Goal: Transaction & Acquisition: Purchase product/service

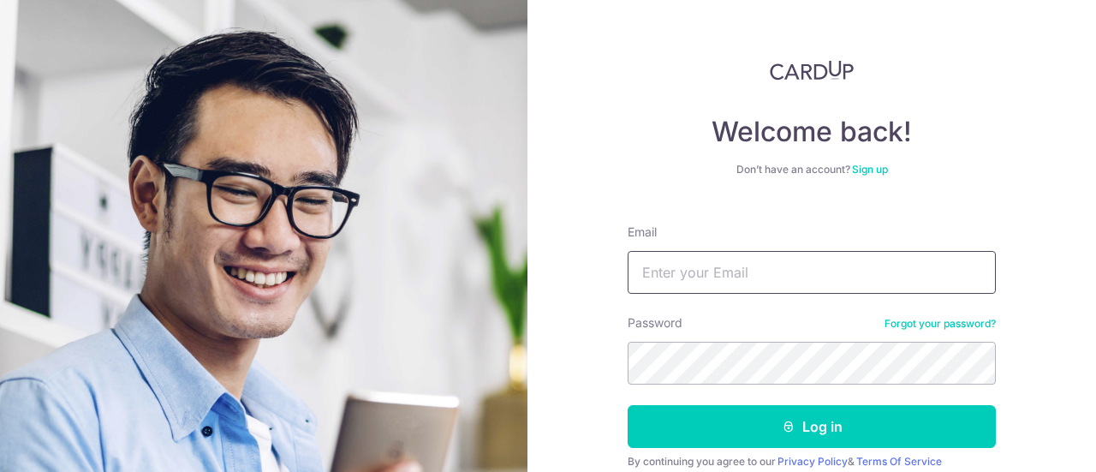
drag, startPoint x: 0, startPoint y: 0, endPoint x: 745, endPoint y: 277, distance: 794.9
click at [745, 277] on input "Email" at bounding box center [812, 272] width 368 height 43
type input "junky_777@hotmail.com"
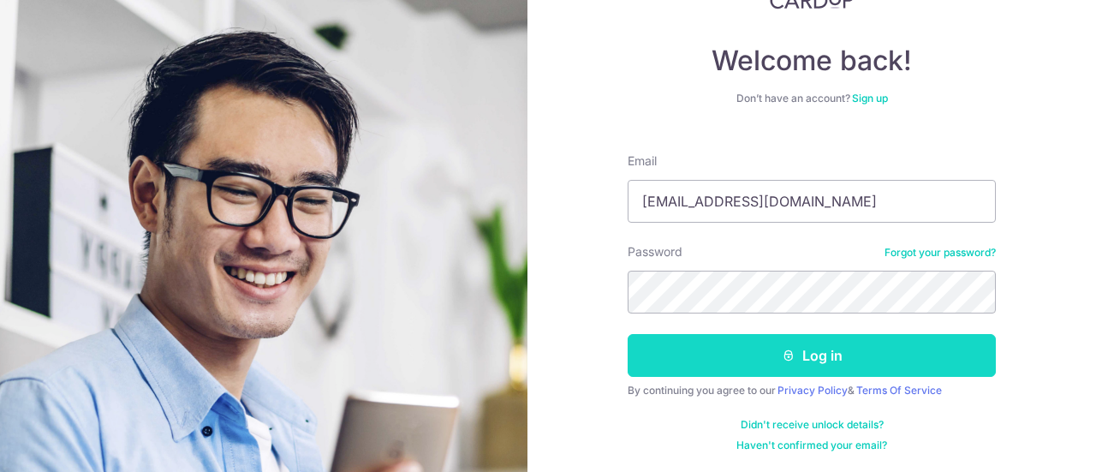
click at [813, 352] on button "Log in" at bounding box center [812, 355] width 368 height 43
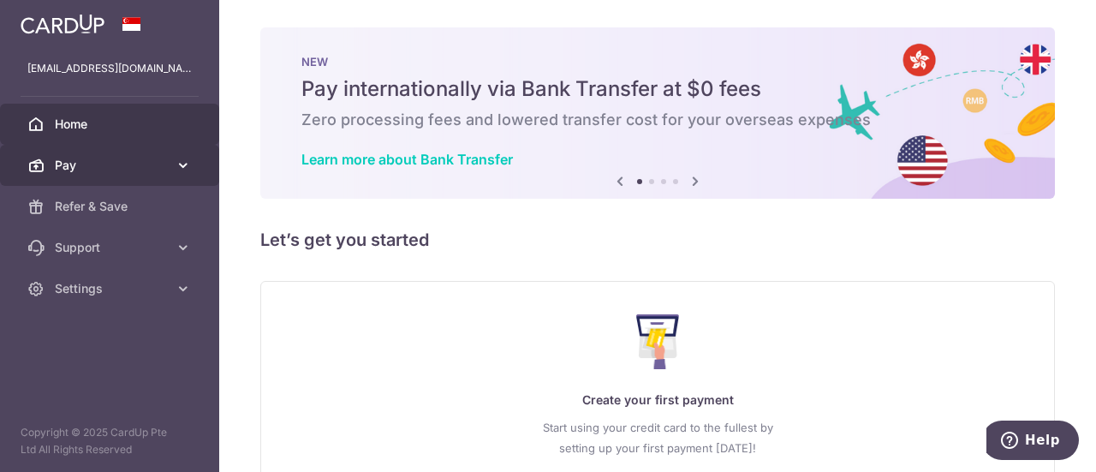
click at [191, 164] on icon at bounding box center [183, 165] width 17 height 17
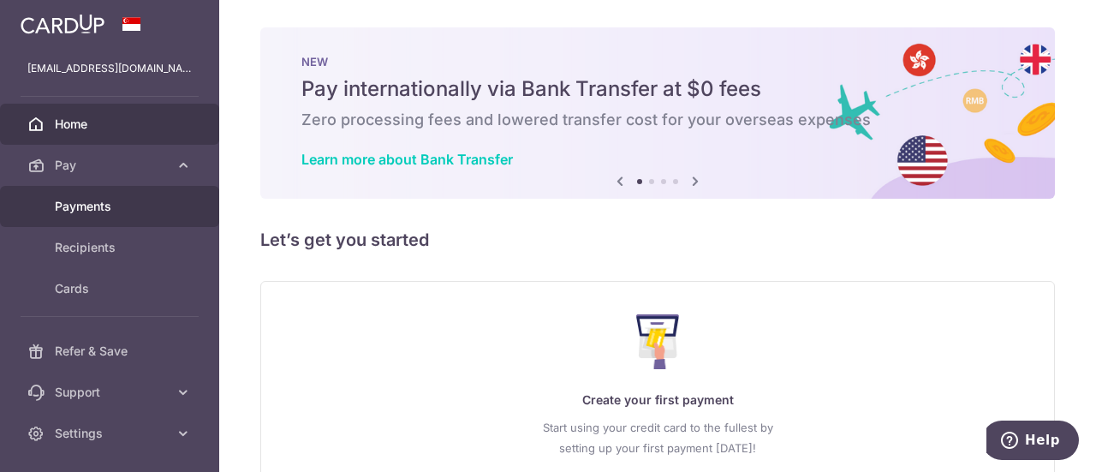
click at [103, 200] on span "Payments" at bounding box center [111, 206] width 113 height 17
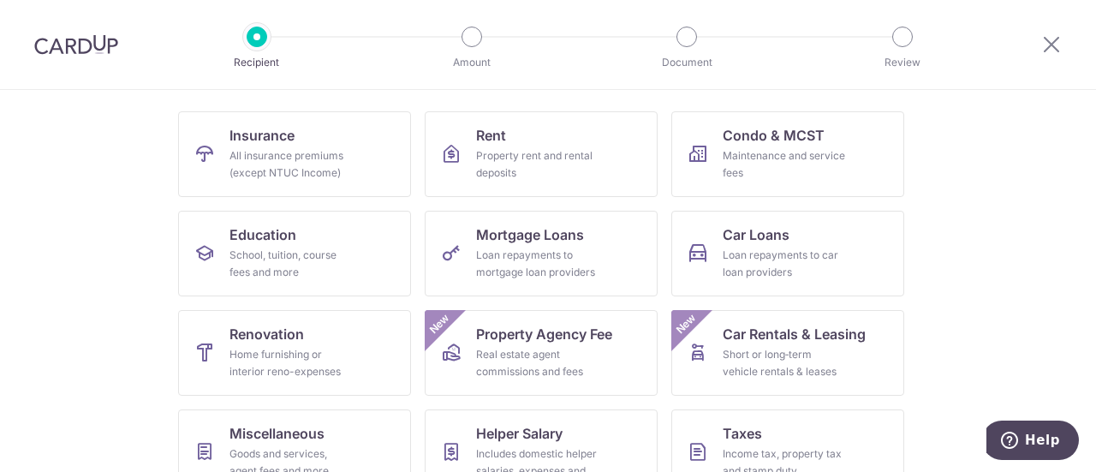
scroll to position [122, 0]
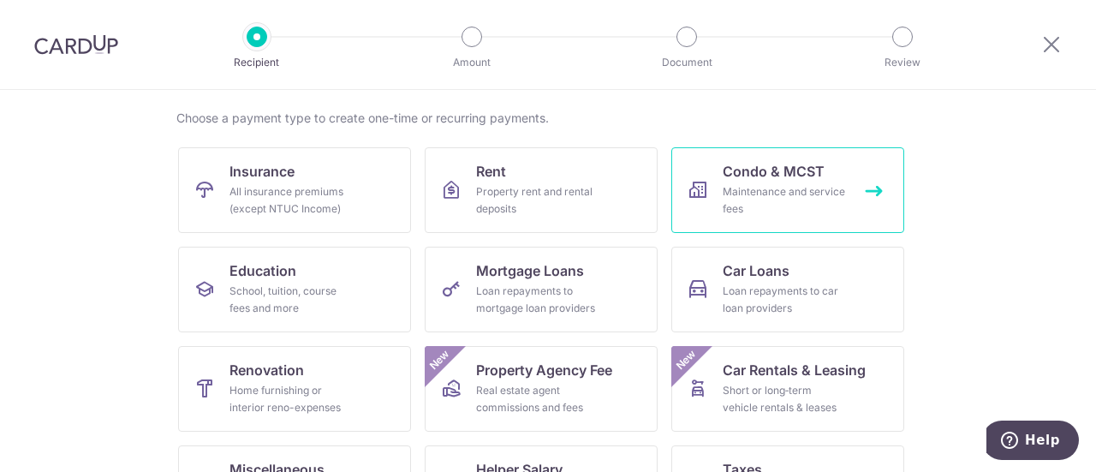
click at [782, 191] on div "Maintenance and service fees" at bounding box center [784, 200] width 123 height 34
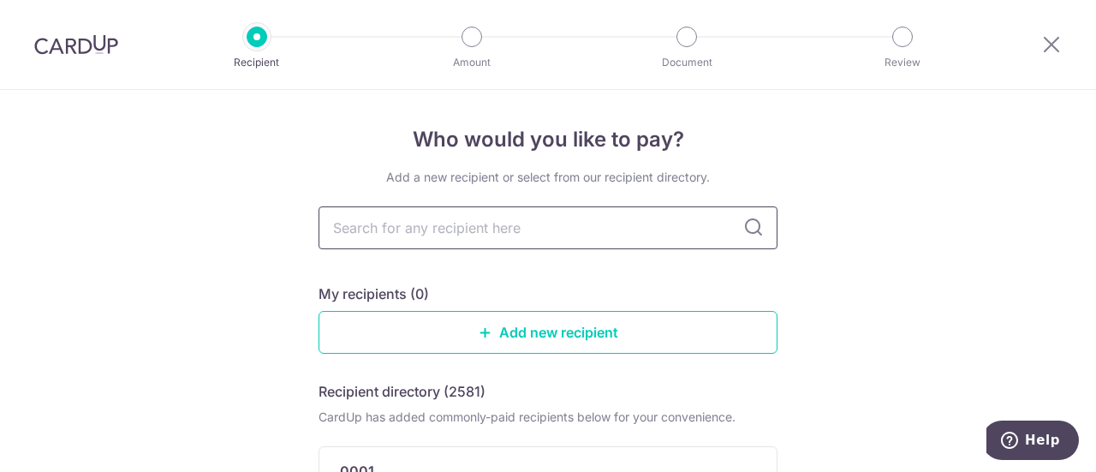
click at [647, 225] on input "text" at bounding box center [548, 227] width 459 height 43
type input "water"
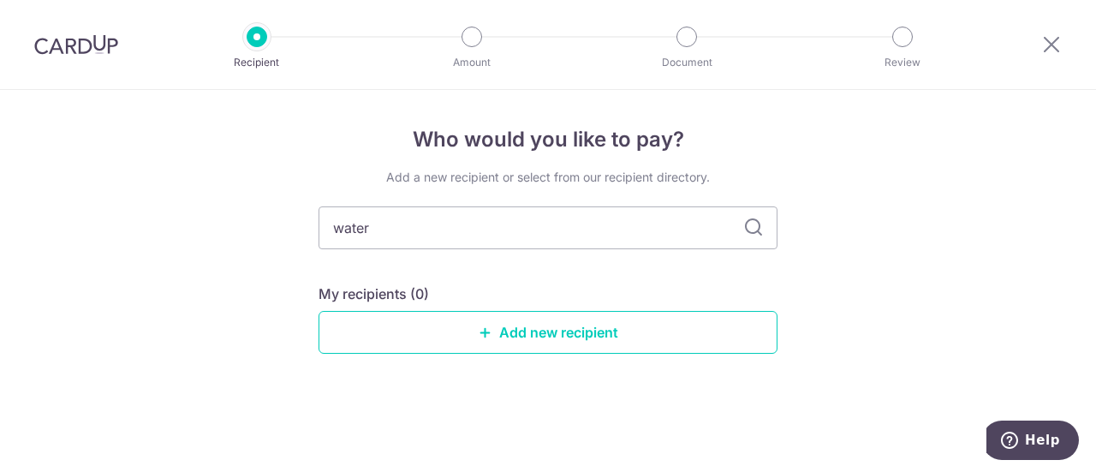
drag, startPoint x: 426, startPoint y: 230, endPoint x: 202, endPoint y: 210, distance: 224.4
click at [202, 210] on div "Who would you like to pay? Add a new recipient or select from our recipient dir…" at bounding box center [548, 281] width 1096 height 382
type input "park"
drag, startPoint x: 444, startPoint y: 240, endPoint x: 0, endPoint y: 148, distance: 452.9
click at [0, 148] on div "Who would you like to pay? Add a new recipient or select from our recipient dir…" at bounding box center [548, 281] width 1096 height 382
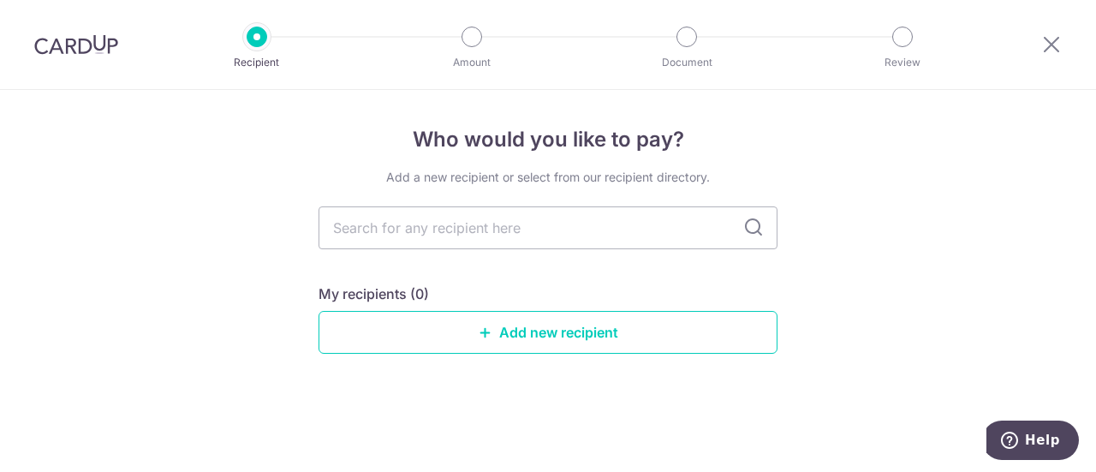
click at [947, 283] on div "Who would you like to pay? Add a new recipient or select from our recipient dir…" at bounding box center [548, 281] width 1096 height 382
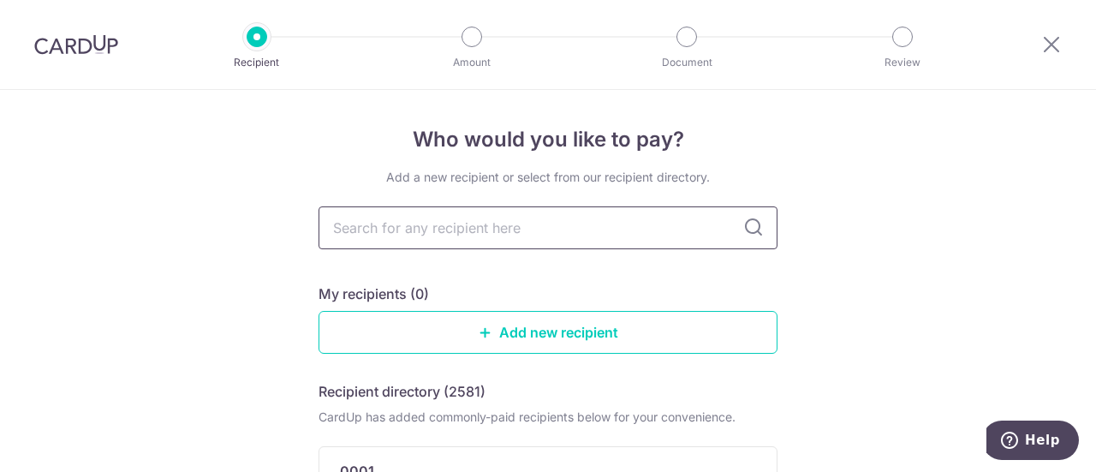
click at [533, 220] on input "text" at bounding box center [548, 227] width 459 height 43
type input "b"
type input "park"
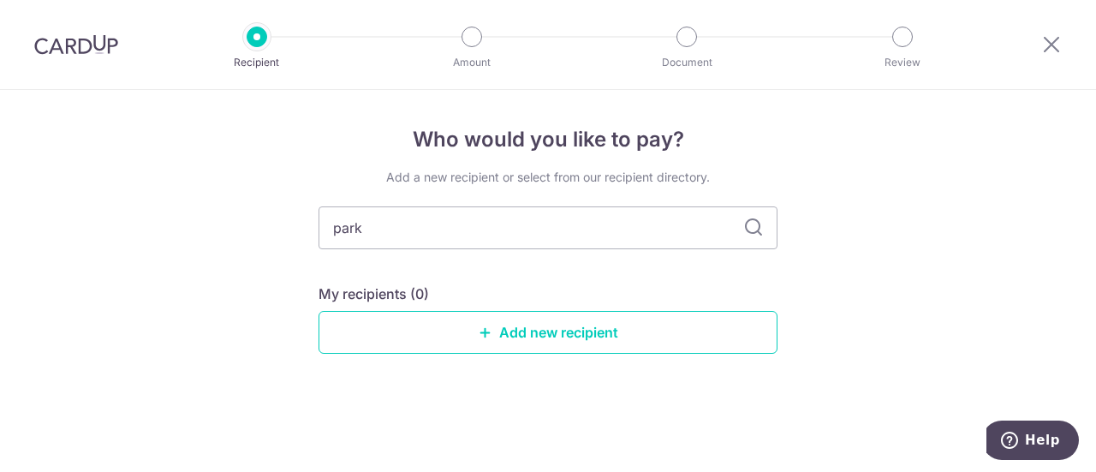
drag, startPoint x: 418, startPoint y: 230, endPoint x: 122, endPoint y: 217, distance: 296.6
click at [122, 217] on div "Who would you like to pay? Add a new recipient or select from our recipient dir…" at bounding box center [548, 281] width 1096 height 382
type input "binjal"
click at [759, 227] on icon at bounding box center [753, 227] width 21 height 21
drag, startPoint x: 432, startPoint y: 233, endPoint x: 64, endPoint y: 218, distance: 367.6
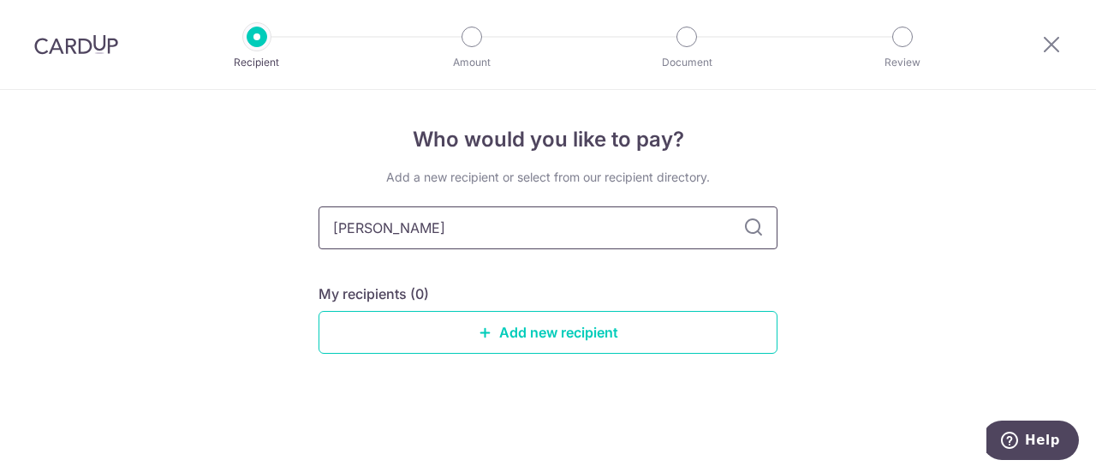
click at [65, 218] on div "Who would you like to pay? Add a new recipient or select from our recipient dir…" at bounding box center [548, 281] width 1096 height 382
type input "mansion"
click at [757, 244] on input "mansion" at bounding box center [548, 227] width 459 height 43
click at [755, 230] on icon at bounding box center [753, 227] width 21 height 21
click at [879, 242] on div "Who would you like to pay? Add a new recipient or select from our recipient dir…" at bounding box center [548, 281] width 1096 height 382
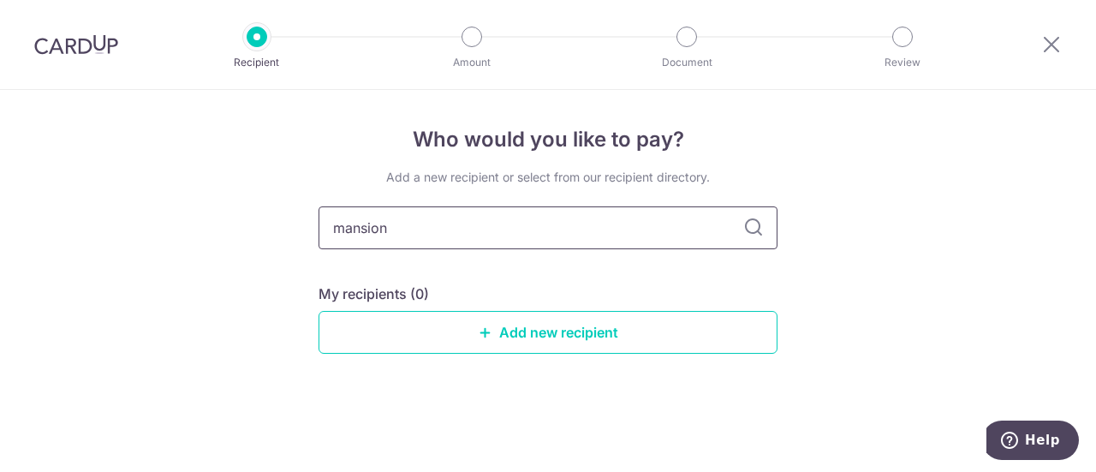
drag, startPoint x: 397, startPoint y: 229, endPoint x: 83, endPoint y: 182, distance: 317.6
click at [118, 188] on div "Who would you like to pay? Add a new recipient or select from our recipient dir…" at bounding box center [548, 281] width 1096 height 382
click at [944, 214] on div "Who would you like to pay? Add a new recipient or select from our recipient dir…" at bounding box center [548, 281] width 1096 height 382
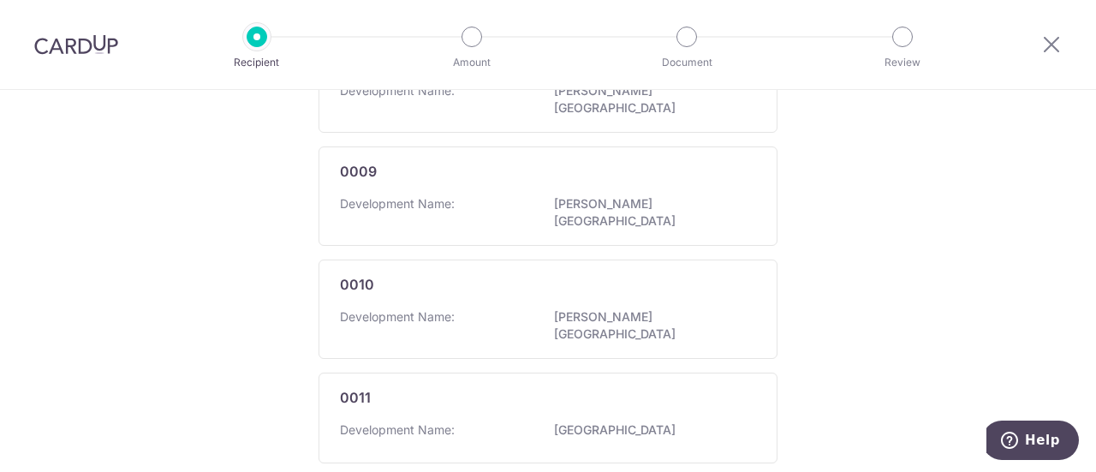
scroll to position [1175, 0]
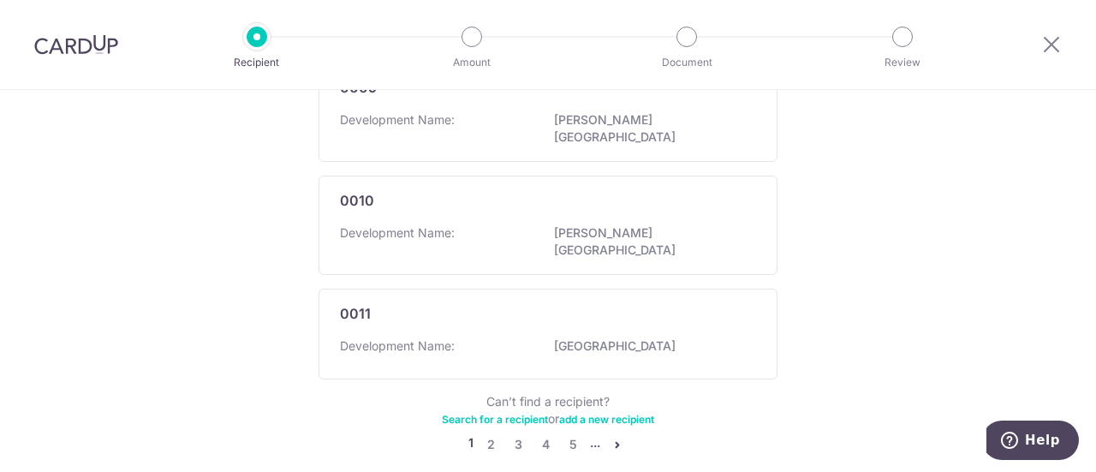
click at [611, 438] on icon "pager" at bounding box center [618, 445] width 14 height 14
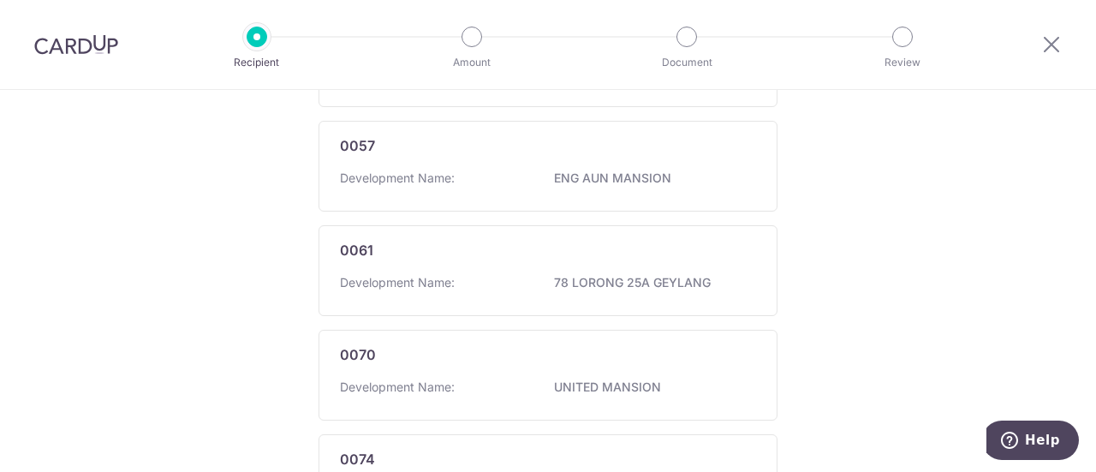
scroll to position [1183, 0]
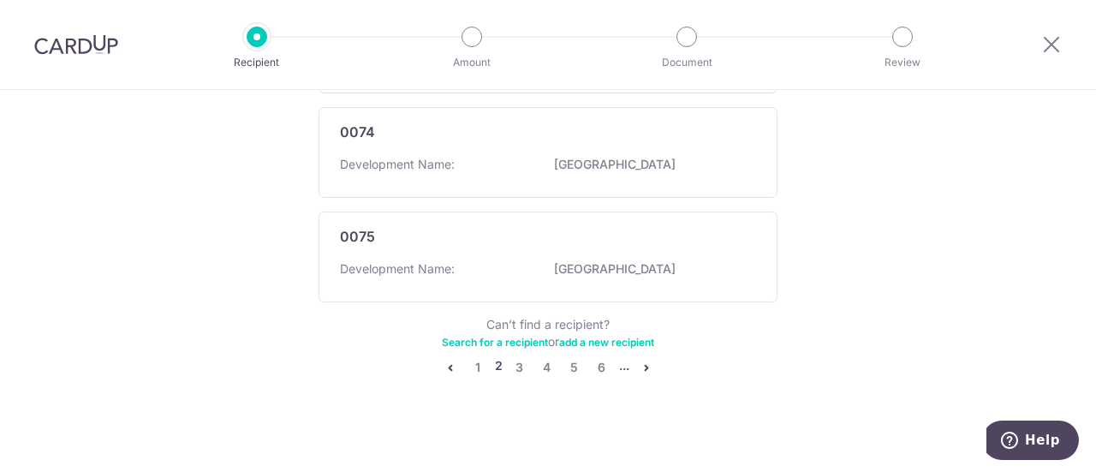
click at [615, 336] on link "add a new recipient" at bounding box center [606, 342] width 95 height 13
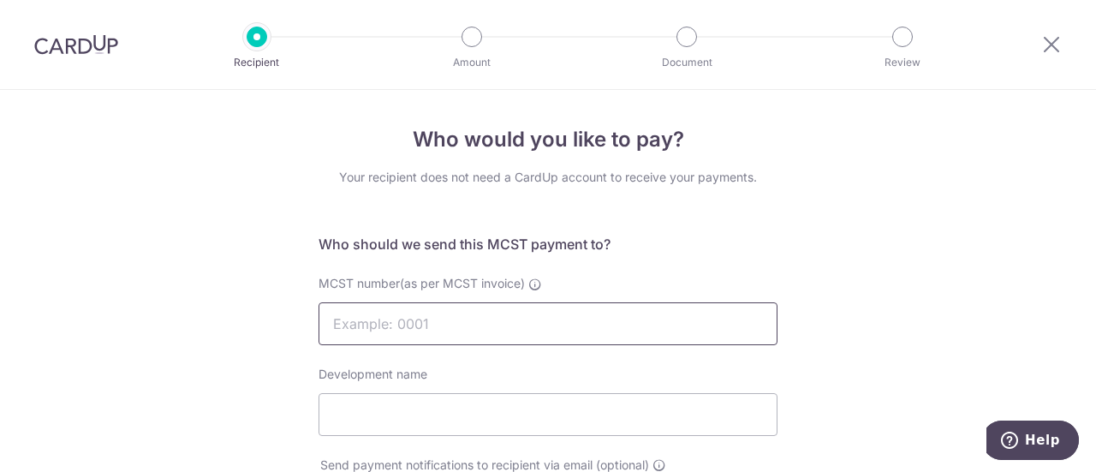
click at [609, 331] on input "MCST number(as per MCST invoice)" at bounding box center [548, 323] width 459 height 43
click at [637, 334] on input "MCST number(as per MCST invoice)" at bounding box center [548, 323] width 459 height 43
type input "4795"
click at [617, 413] on input "Development name" at bounding box center [548, 414] width 459 height 43
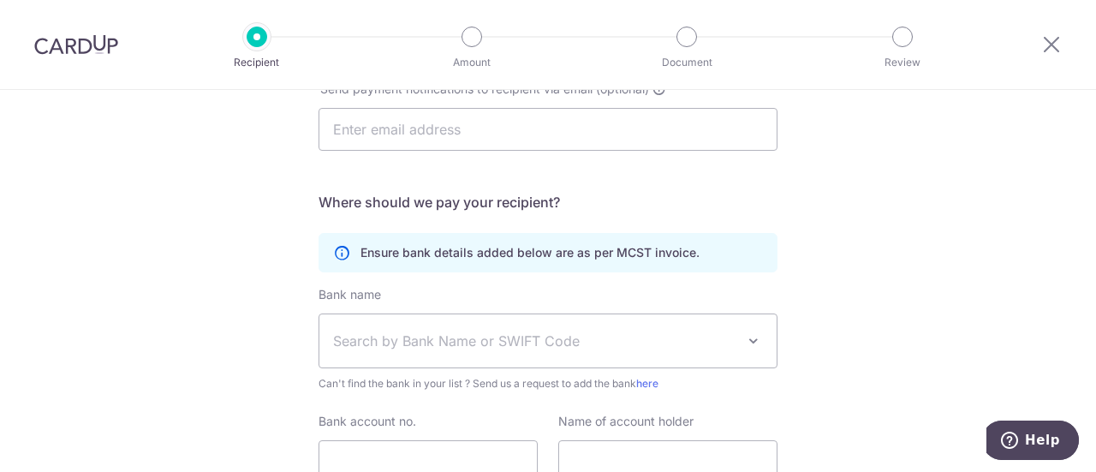
scroll to position [428, 0]
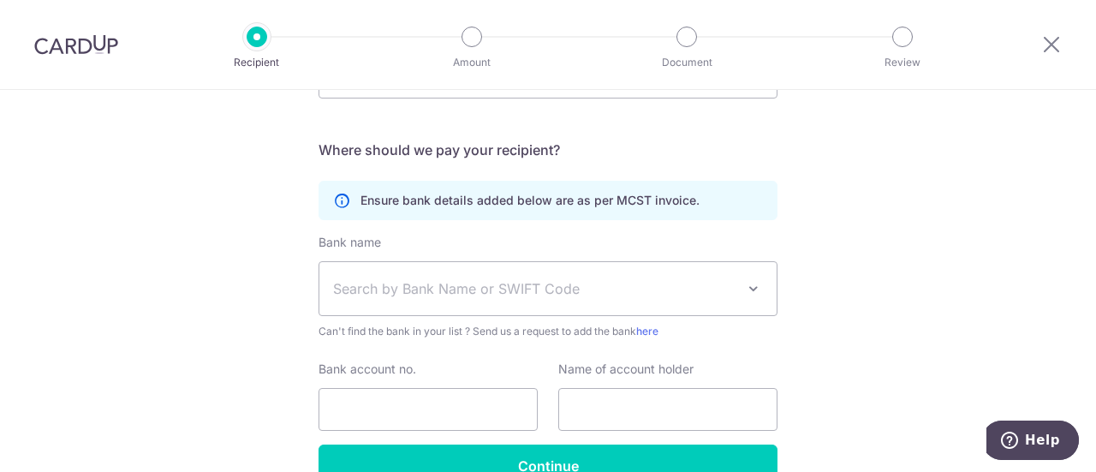
type input "Park Colonial"
click at [556, 291] on span "Search by Bank Name or SWIFT Code" at bounding box center [534, 288] width 402 height 21
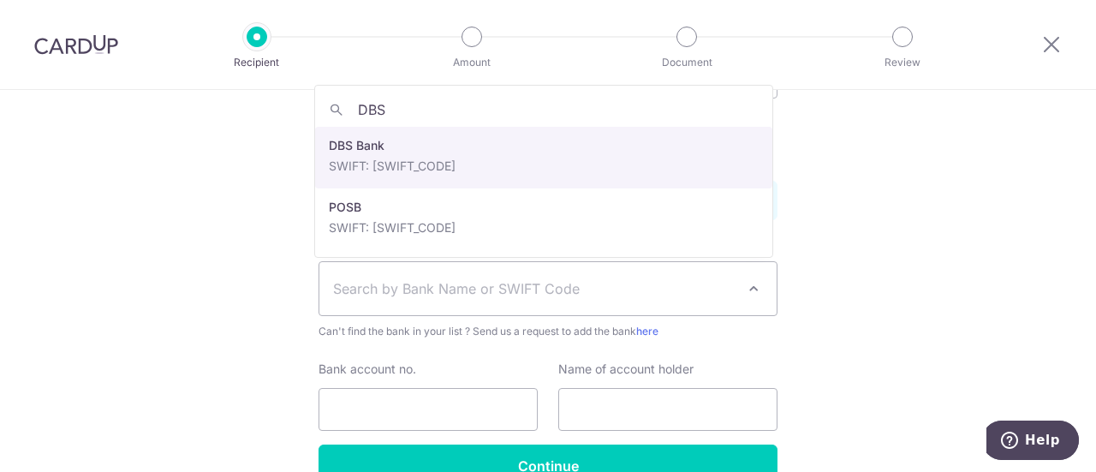
type input "DBS"
select select "6"
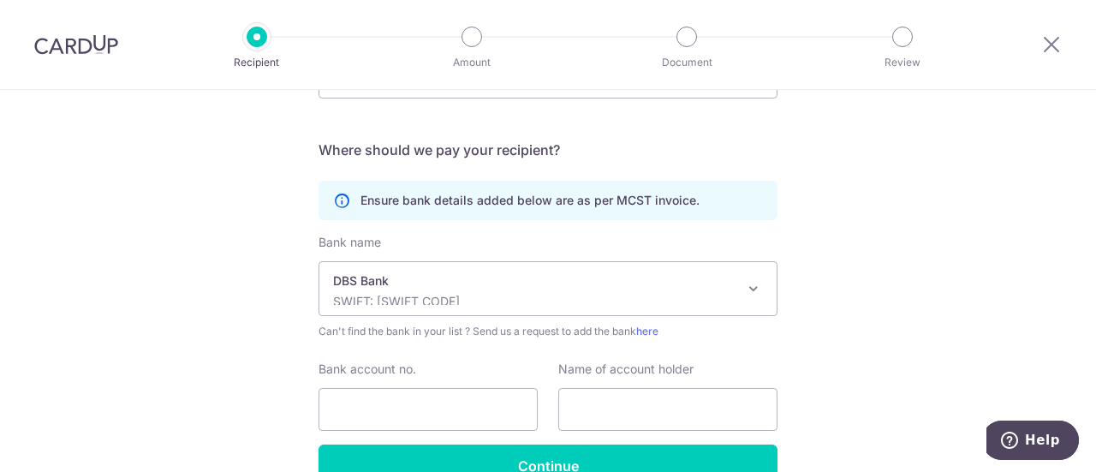
scroll to position [514, 0]
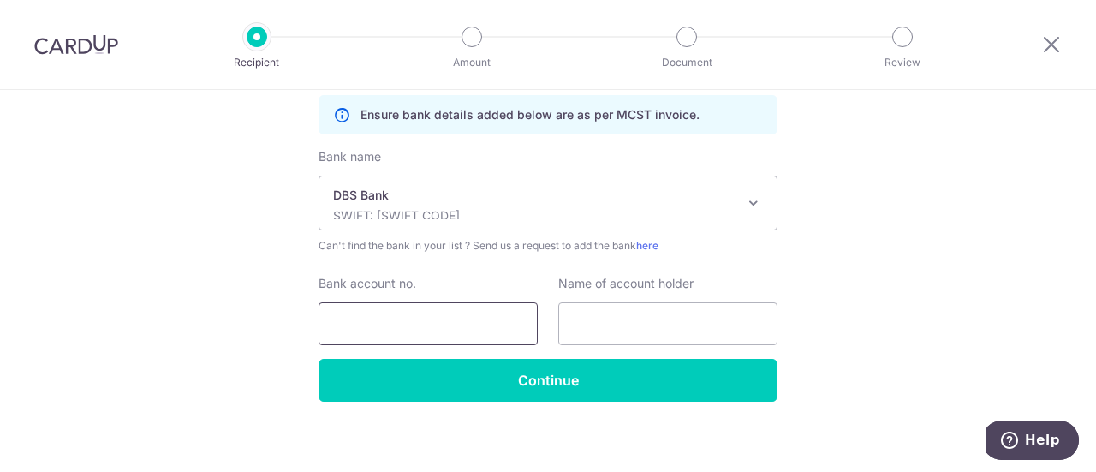
click at [437, 325] on input "Bank account no." at bounding box center [428, 323] width 219 height 43
click at [675, 317] on input "text" at bounding box center [667, 323] width 219 height 43
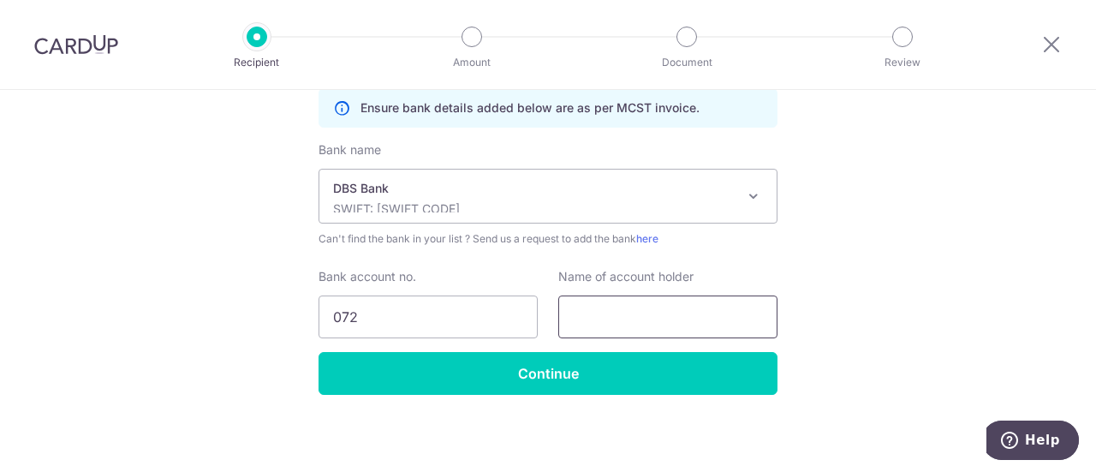
scroll to position [522, 0]
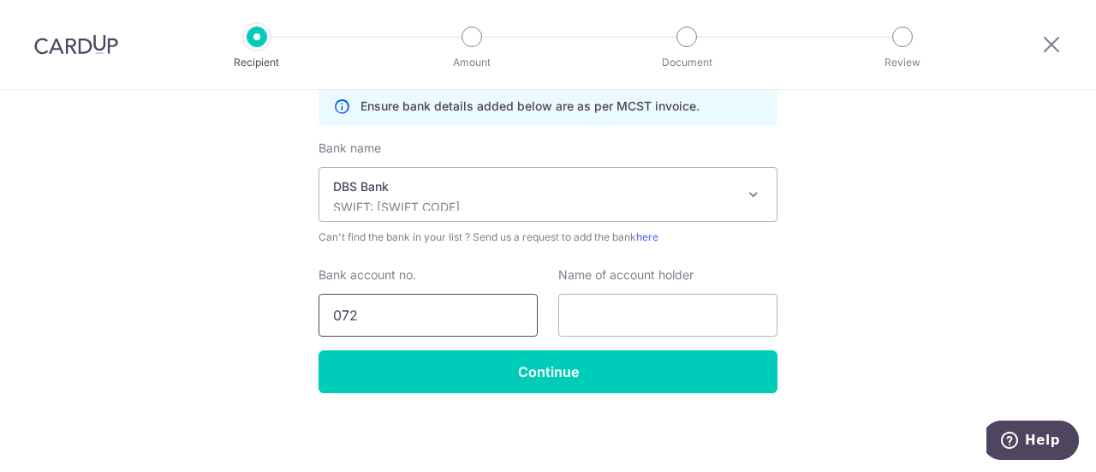
click at [396, 295] on input "072" at bounding box center [428, 315] width 219 height 43
type input "0728405015"
click at [712, 313] on input "text" at bounding box center [667, 315] width 219 height 43
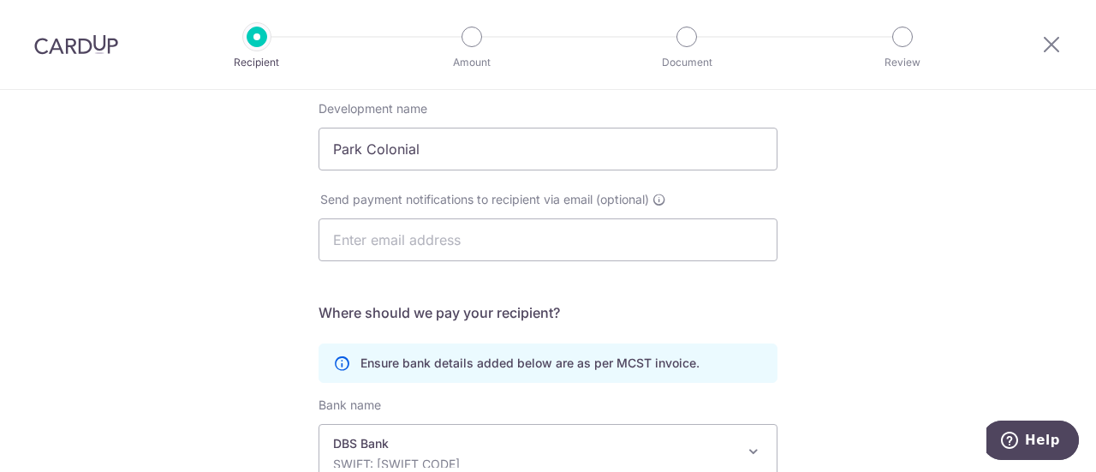
scroll to position [180, 0]
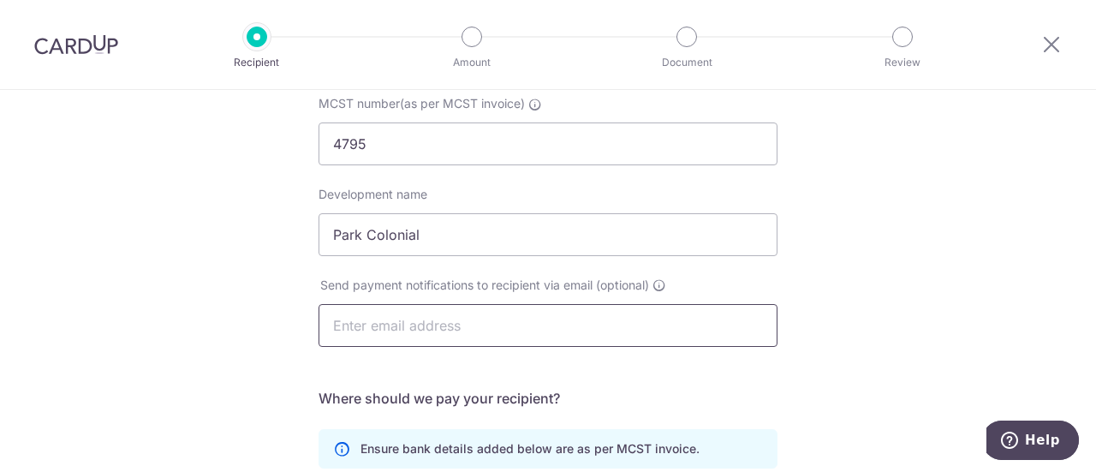
type input "MCST 4795"
click at [470, 325] on input "text" at bounding box center [548, 325] width 459 height 43
click at [1024, 198] on div "Who would you like to pay? Your recipient does not need a CardUp account to rec…" at bounding box center [548, 363] width 1096 height 906
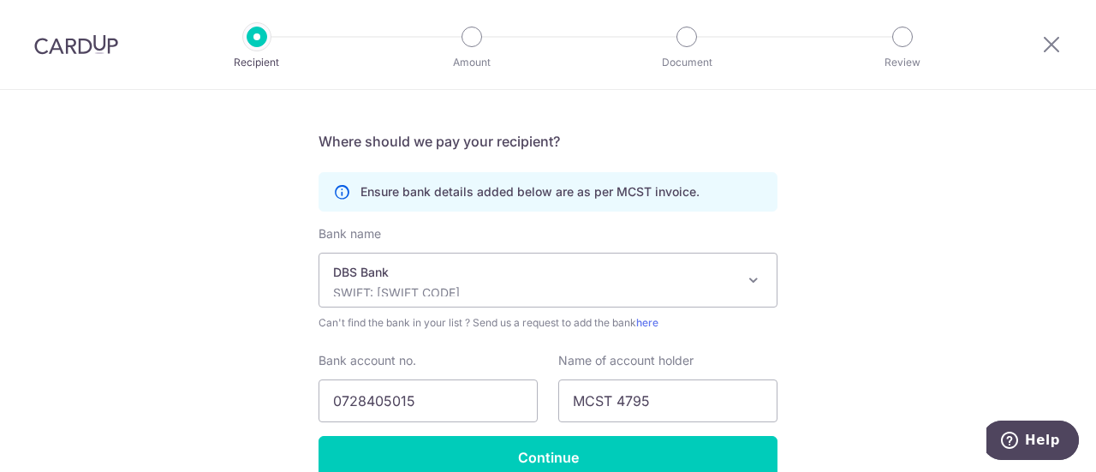
scroll to position [522, 0]
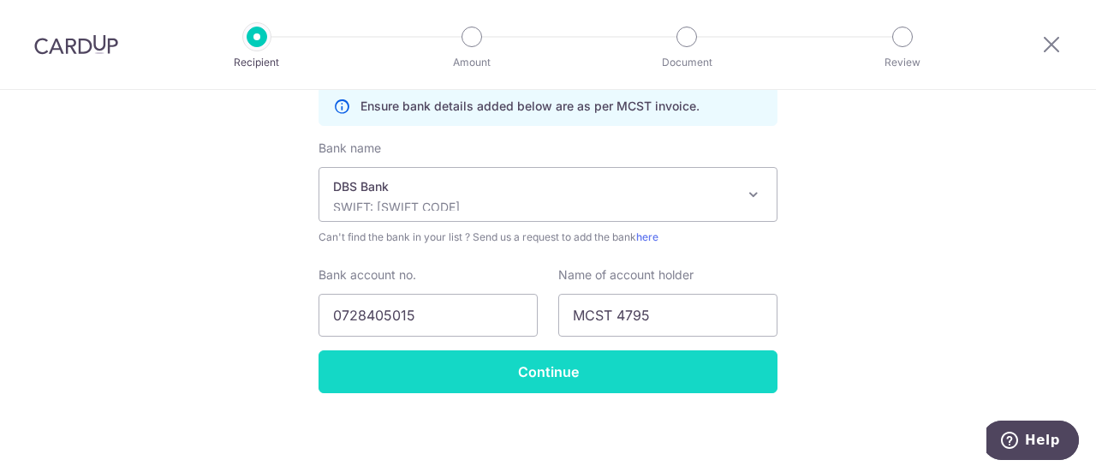
click at [554, 369] on input "Continue" at bounding box center [548, 371] width 459 height 43
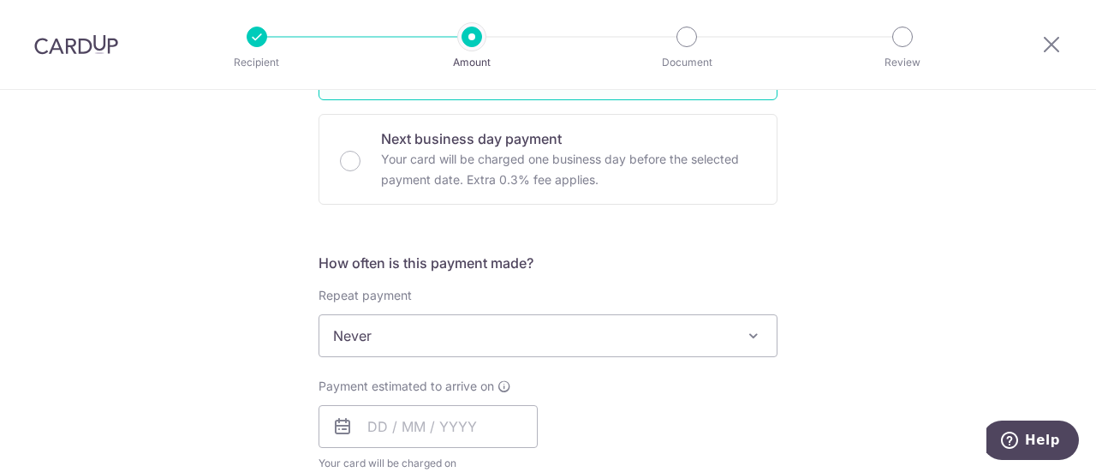
scroll to position [599, 0]
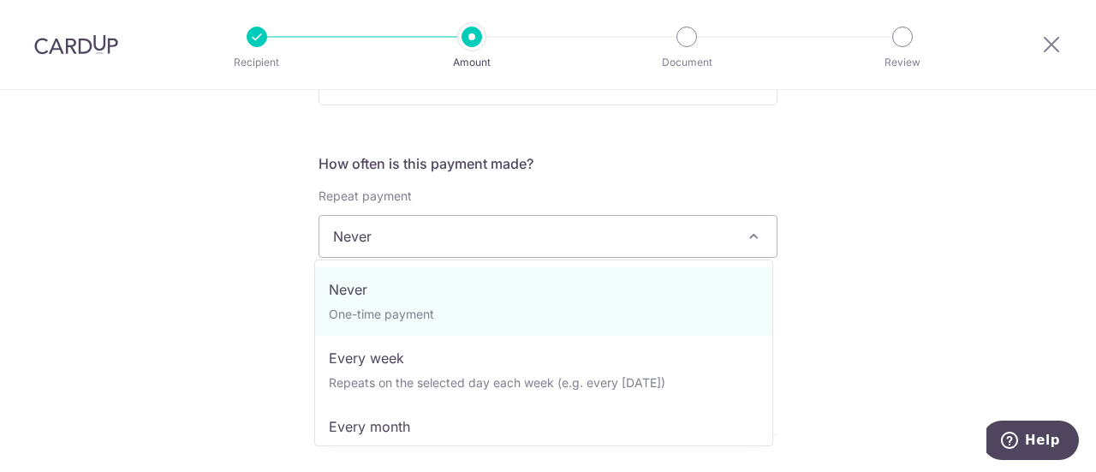
click at [628, 241] on span "Never" at bounding box center [547, 236] width 457 height 41
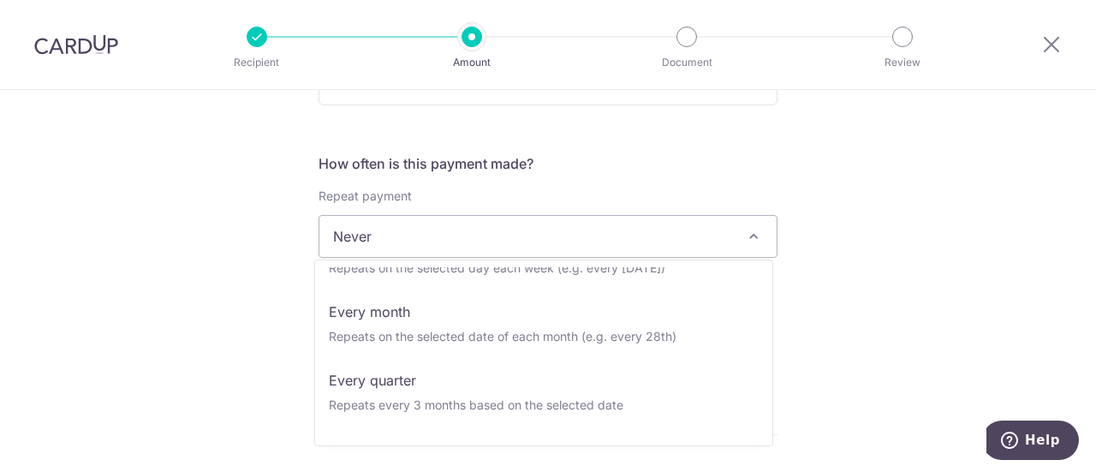
scroll to position [122, 0]
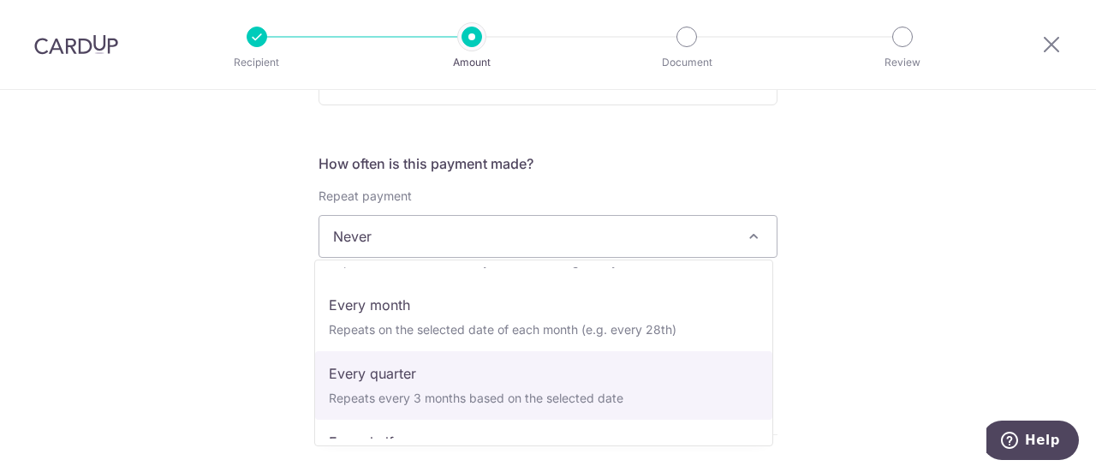
select select "4"
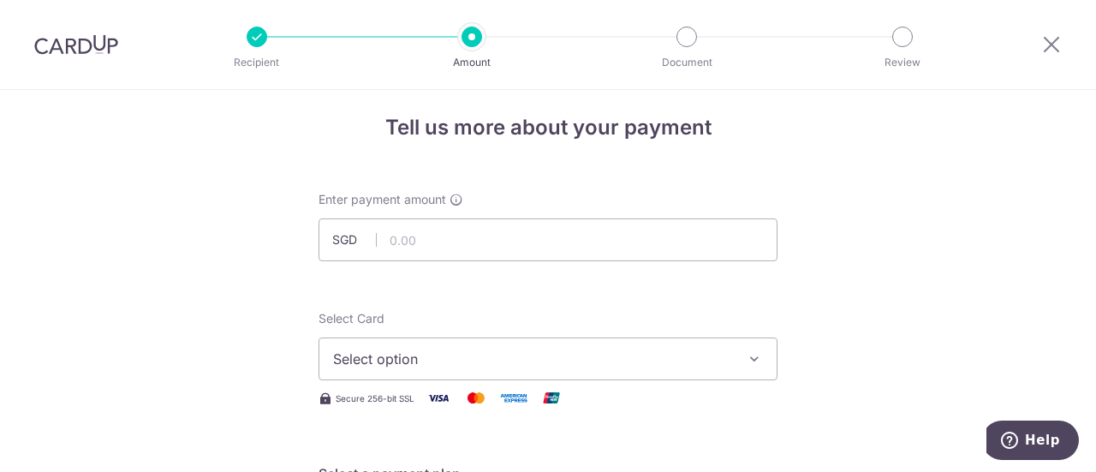
scroll to position [0, 0]
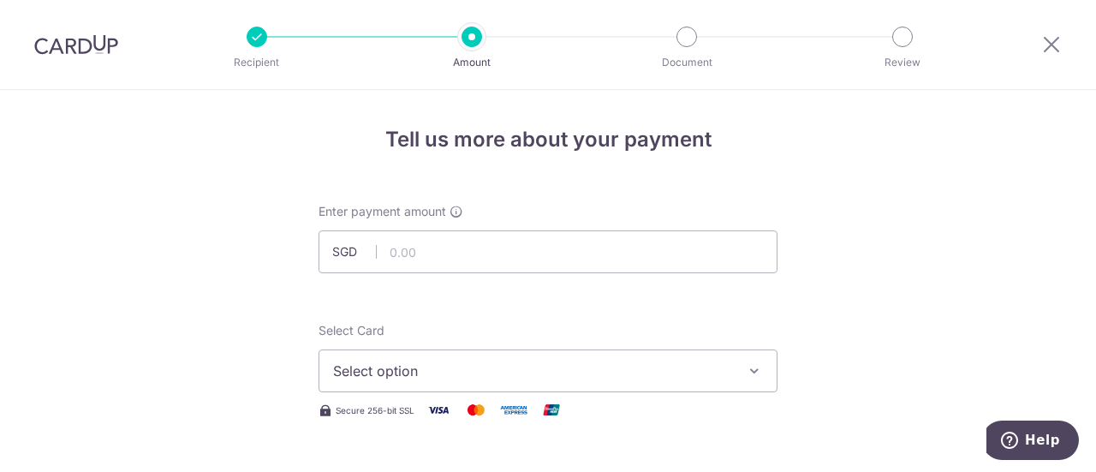
click at [1057, 32] on div at bounding box center [1051, 44] width 89 height 89
click at [1053, 42] on icon at bounding box center [1051, 43] width 21 height 21
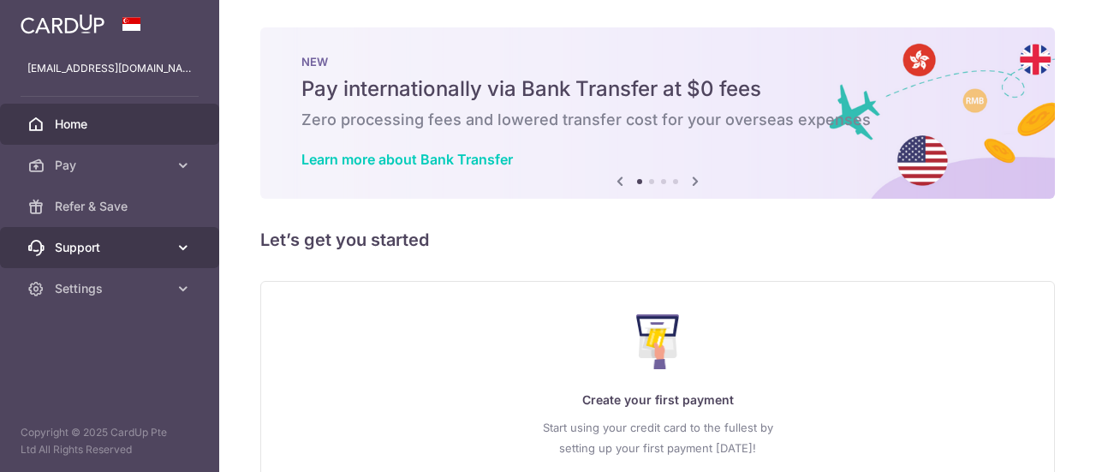
click at [190, 248] on icon at bounding box center [183, 247] width 17 height 17
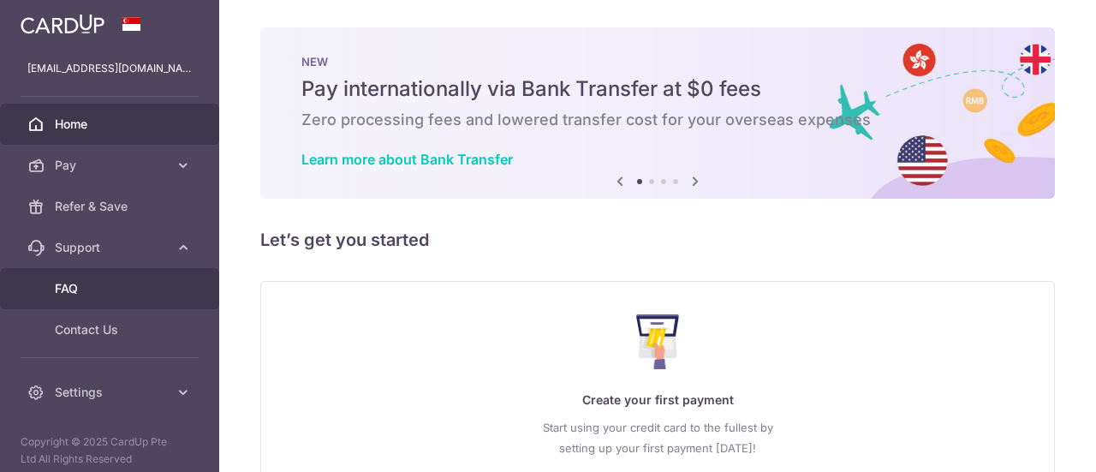
click at [94, 290] on span "FAQ" at bounding box center [111, 288] width 113 height 17
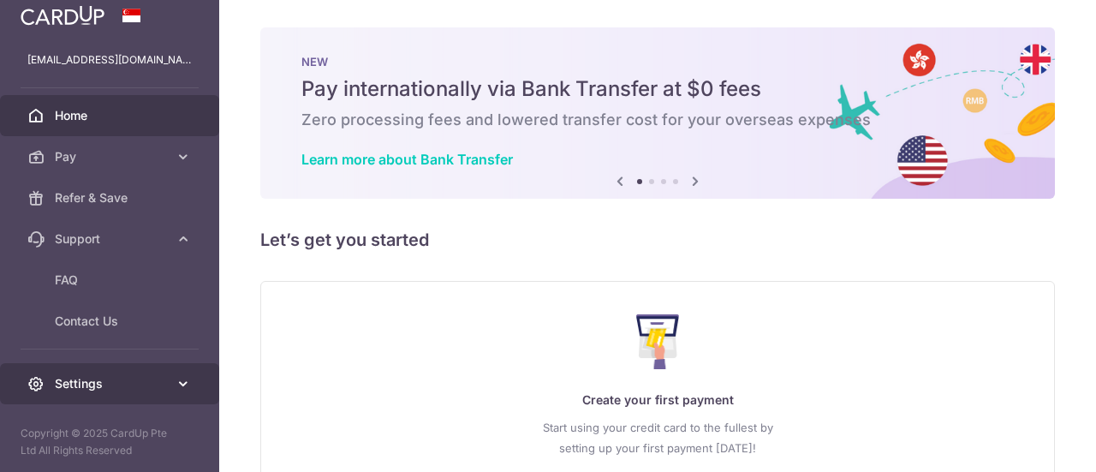
click at [161, 385] on link "Settings" at bounding box center [109, 383] width 219 height 41
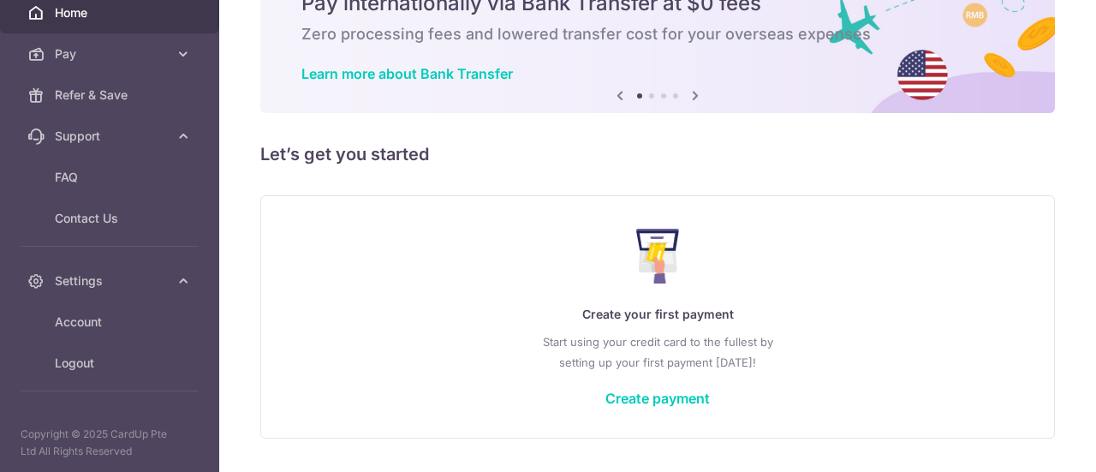
scroll to position [132, 0]
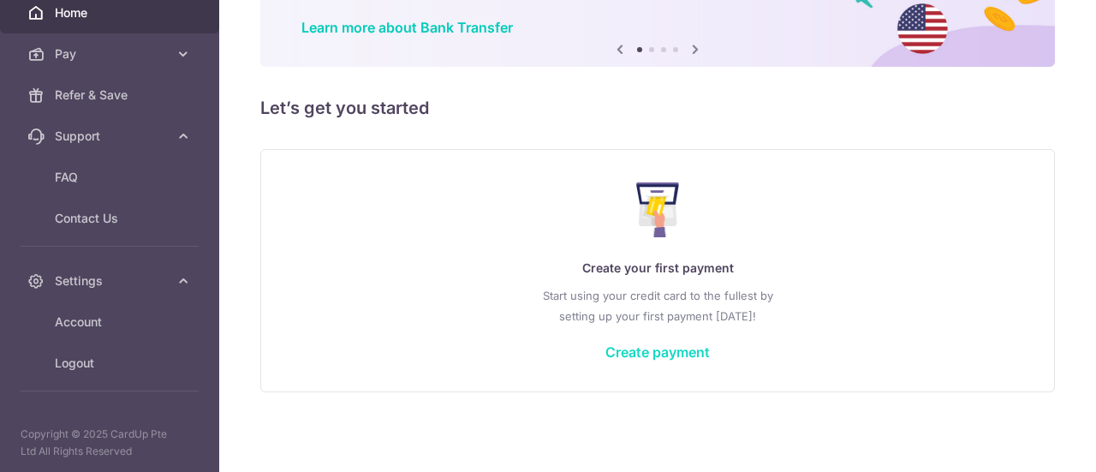
click at [658, 347] on link "Create payment" at bounding box center [657, 351] width 104 height 17
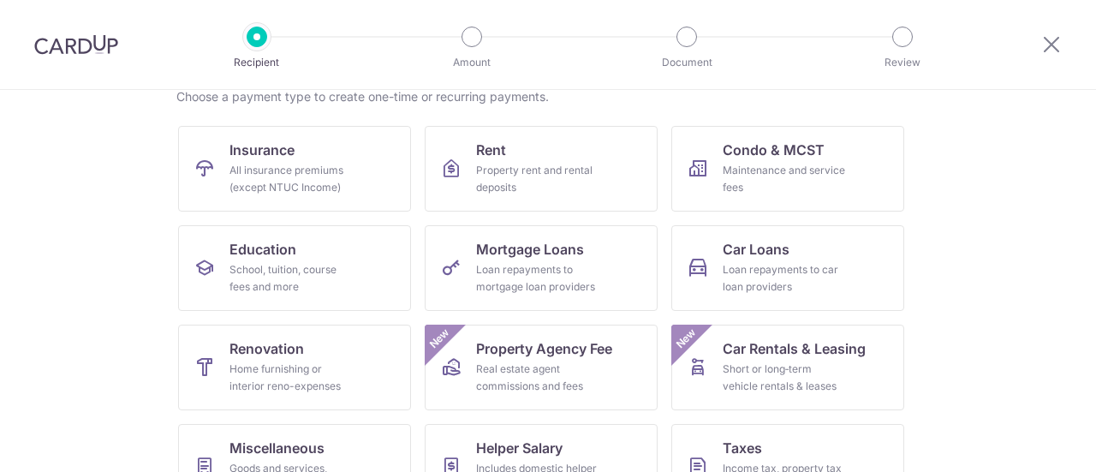
scroll to position [171, 0]
